Goal: Feedback & Contribution: Submit feedback/report problem

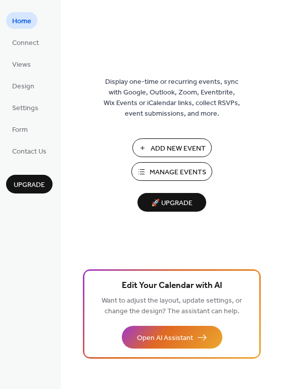
click at [172, 204] on span "🚀 Upgrade" at bounding box center [171, 203] width 57 height 14
click at [169, 173] on span "Manage Events" at bounding box center [177, 172] width 57 height 11
click at [24, 107] on span "Settings" at bounding box center [25, 108] width 26 height 11
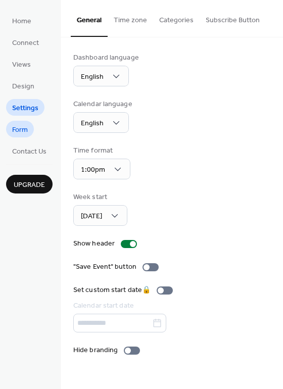
click at [18, 128] on span "Form" at bounding box center [20, 130] width 16 height 11
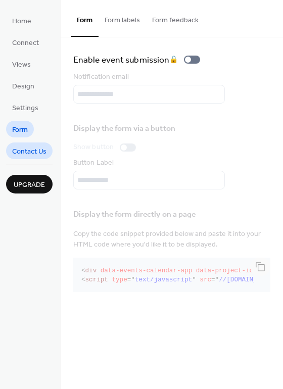
click at [21, 150] on span "Contact Us" at bounding box center [29, 151] width 34 height 11
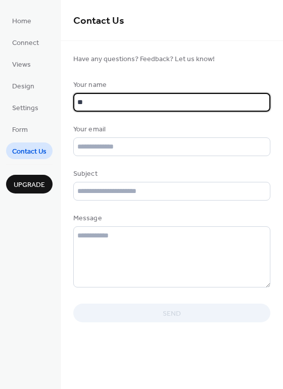
type input "*"
type input "*********"
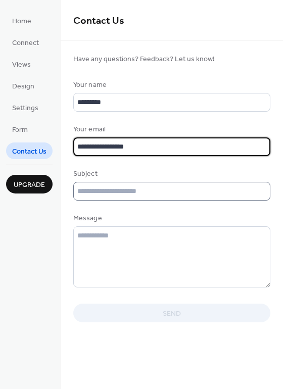
type input "**********"
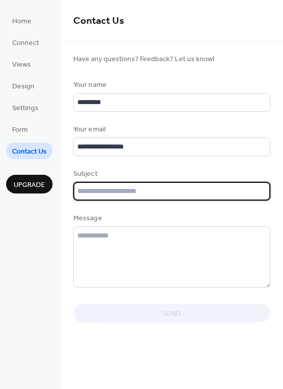
click at [88, 200] on input "text" at bounding box center [171, 191] width 197 height 19
type input "**********"
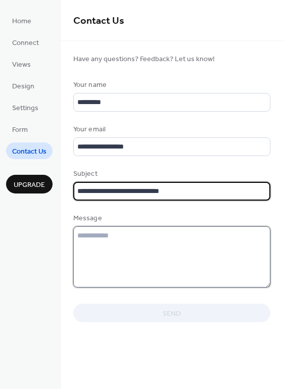
click at [88, 250] on textarea at bounding box center [171, 256] width 197 height 61
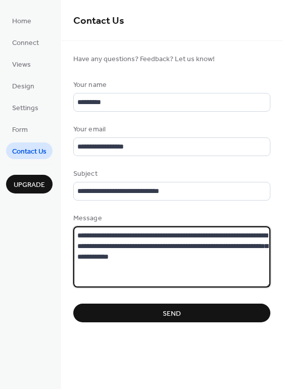
click at [223, 274] on textarea "**********" at bounding box center [171, 256] width 197 height 61
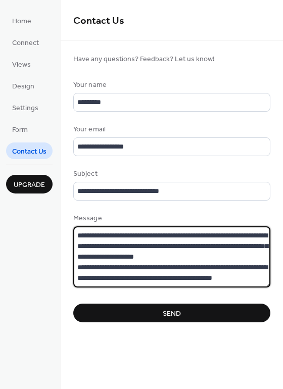
scroll to position [11, 0]
type textarea "**********"
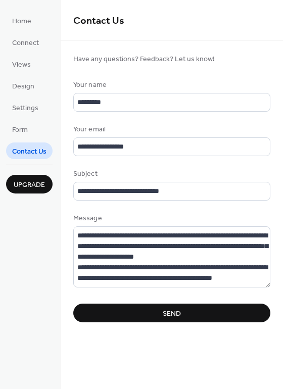
click at [164, 319] on span "Send" at bounding box center [171, 313] width 18 height 11
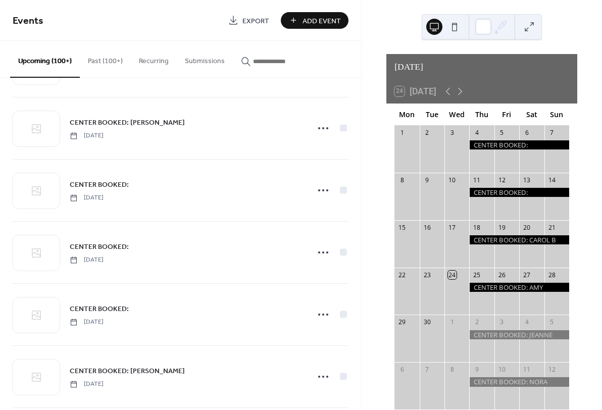
scroll to position [678, 0]
click at [244, 20] on span "Export" at bounding box center [255, 21] width 27 height 11
click at [112, 62] on button "Past (100+)" at bounding box center [105, 59] width 51 height 36
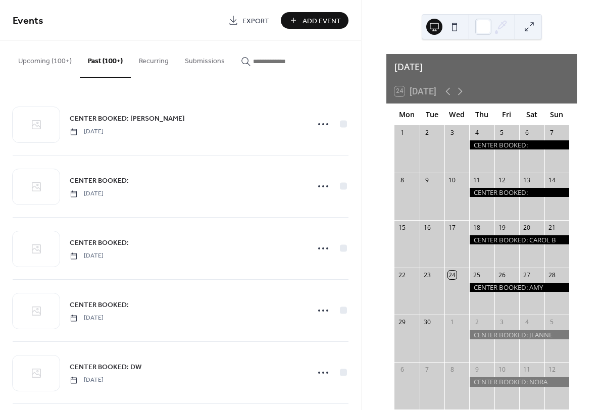
click at [158, 61] on button "Recurring" at bounding box center [154, 59] width 46 height 36
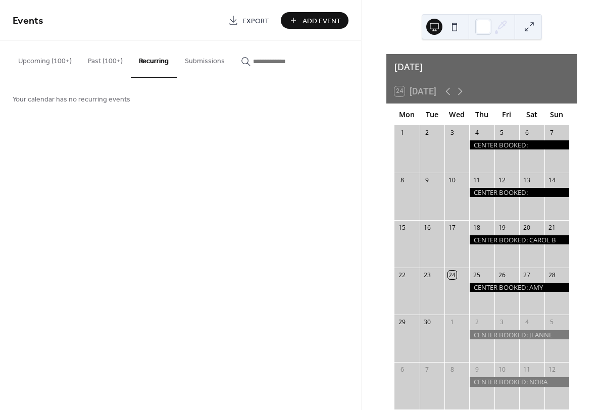
click at [213, 63] on button "Submissions" at bounding box center [205, 59] width 56 height 36
click at [454, 28] on button at bounding box center [454, 27] width 16 height 16
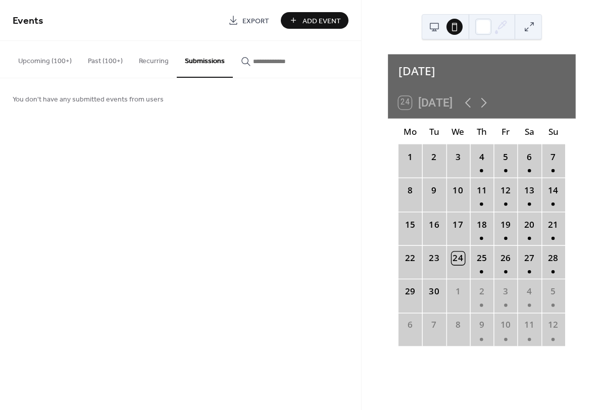
click at [454, 28] on button at bounding box center [454, 27] width 16 height 16
click at [42, 62] on button "Upcoming (100+)" at bounding box center [45, 59] width 70 height 36
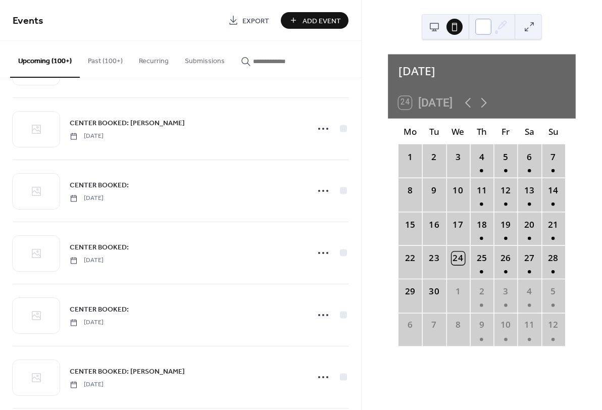
click at [485, 31] on div at bounding box center [483, 27] width 16 height 16
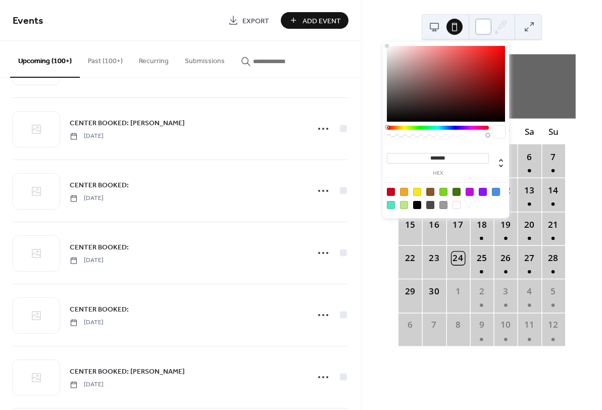
click at [485, 31] on div at bounding box center [483, 27] width 16 height 16
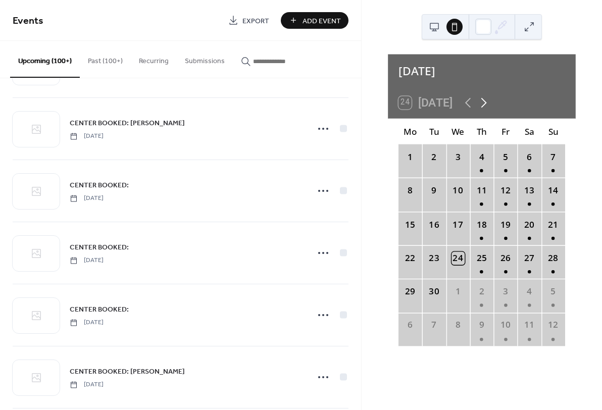
click at [486, 98] on icon at bounding box center [483, 103] width 6 height 10
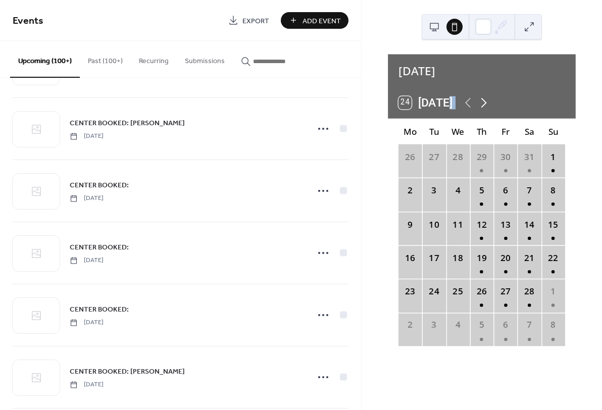
click at [486, 98] on icon at bounding box center [483, 103] width 6 height 10
click at [454, 27] on button at bounding box center [454, 27] width 16 height 16
click at [433, 28] on button at bounding box center [434, 27] width 16 height 16
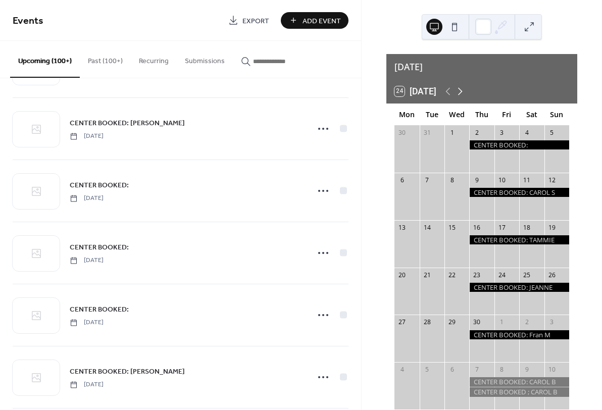
click at [464, 85] on icon at bounding box center [460, 91] width 12 height 12
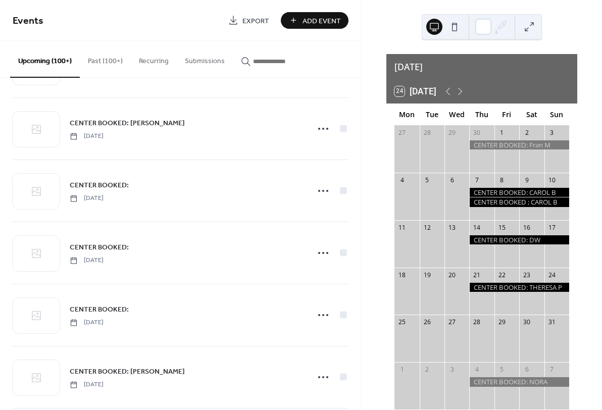
click at [491, 188] on div at bounding box center [519, 192] width 100 height 9
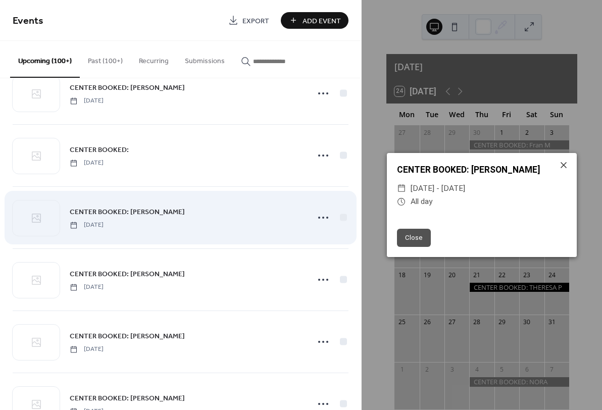
scroll to position [1641, 0]
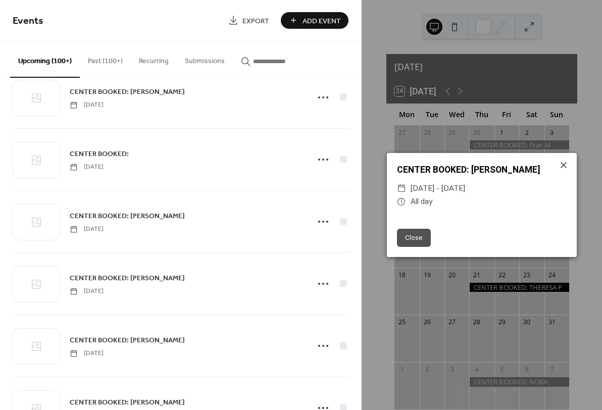
click at [401, 187] on icon at bounding box center [401, 188] width 9 height 9
click at [401, 200] on icon at bounding box center [401, 201] width 9 height 9
click at [564, 164] on icon at bounding box center [563, 165] width 6 height 6
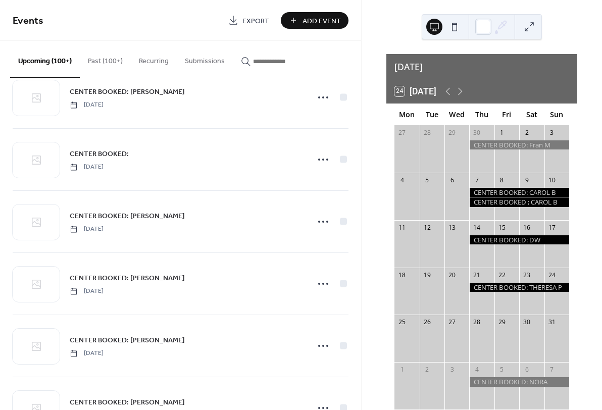
scroll to position [0, 0]
